Goal: Find specific page/section

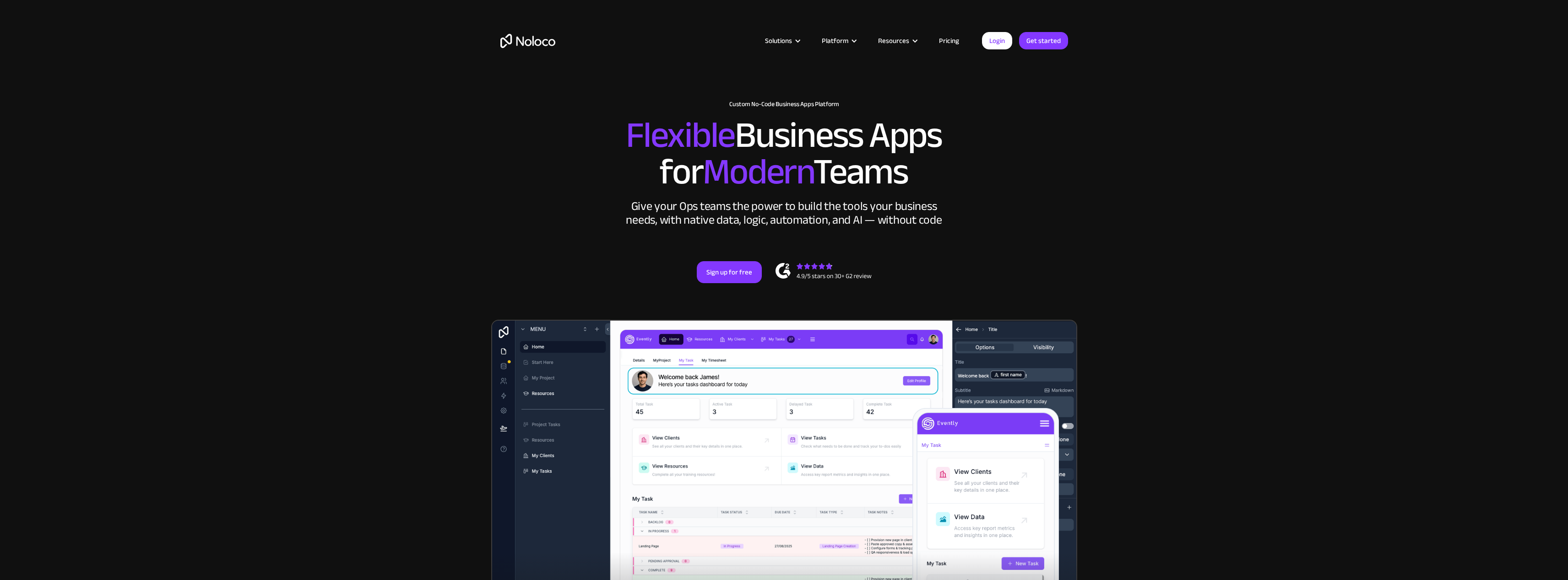
click at [1005, 37] on link "Login" at bounding box center [996, 40] width 30 height 17
click at [1003, 42] on link "Login" at bounding box center [996, 40] width 30 height 17
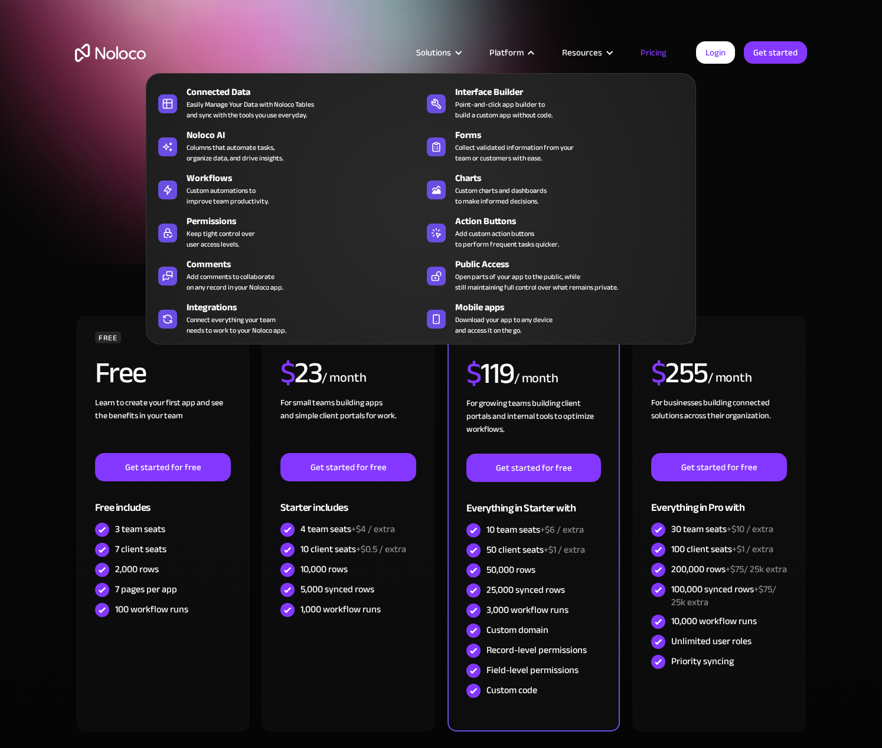
click at [547, 55] on div "Platform" at bounding box center [511, 52] width 73 height 15
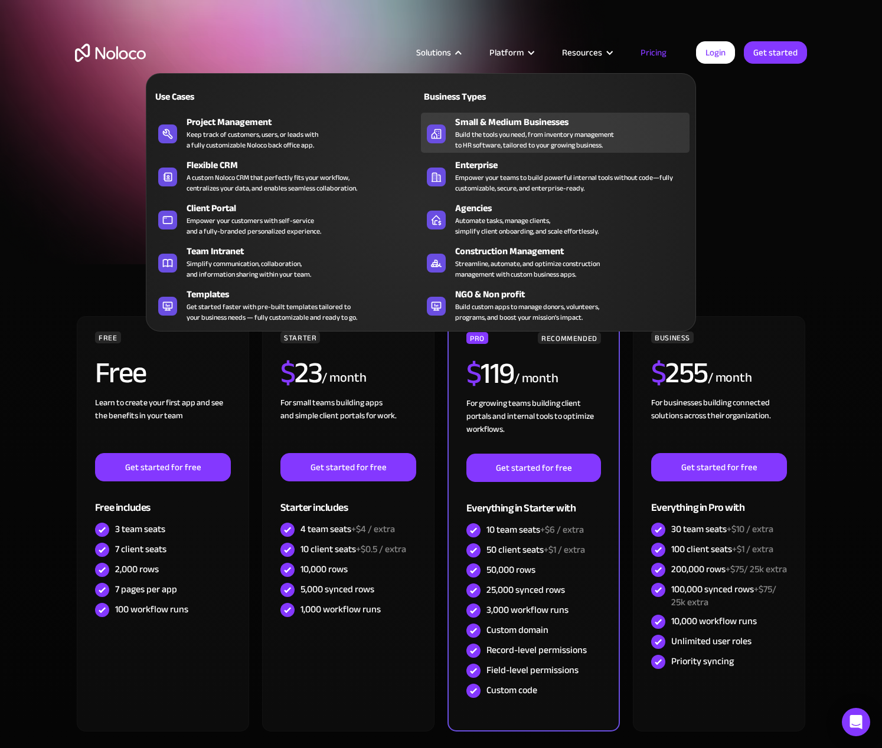
click at [459, 117] on div "Small & Medium Businesses" at bounding box center [575, 122] width 240 height 14
